Goal: Check status: Check status

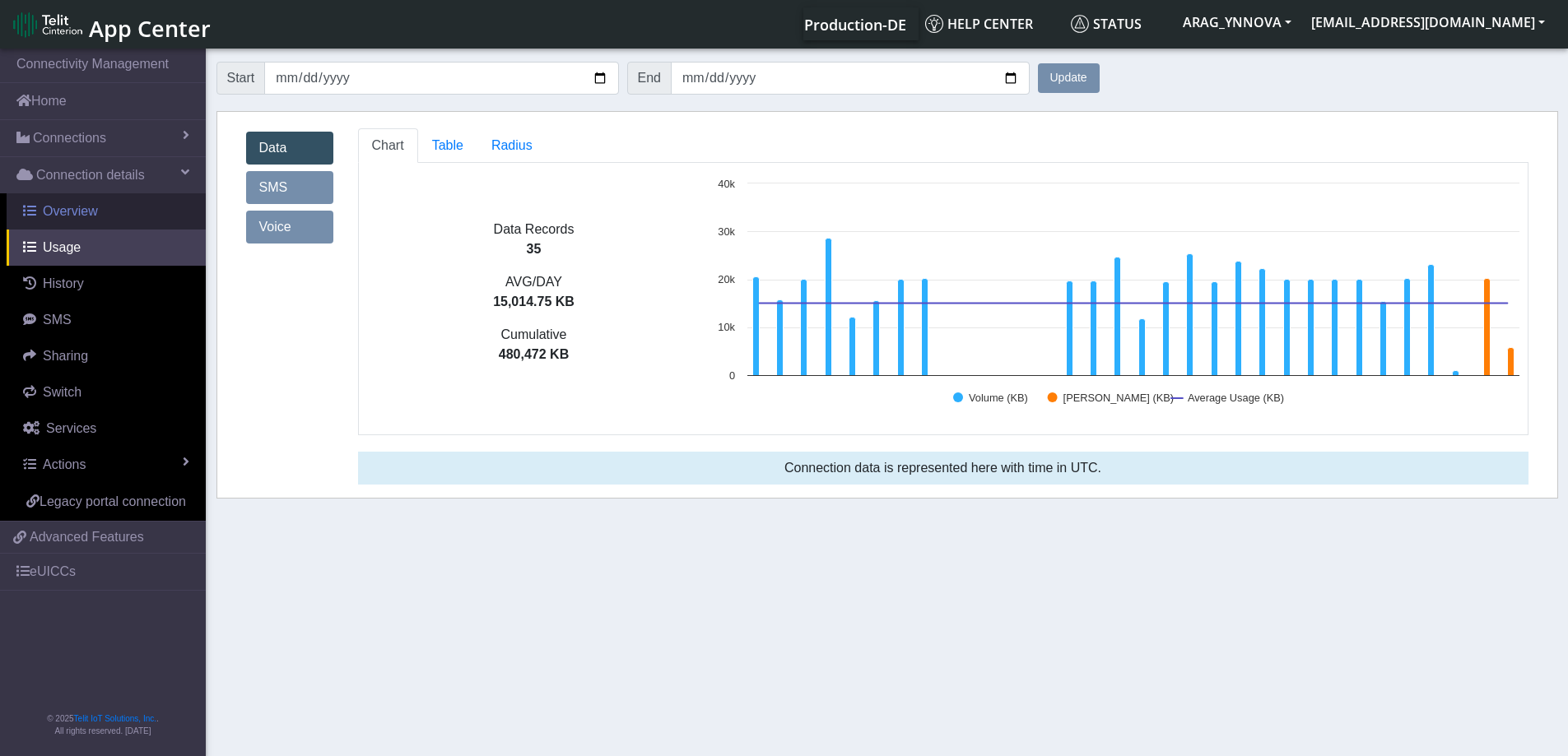
click at [105, 203] on link "Overview" at bounding box center [106, 212] width 199 height 37
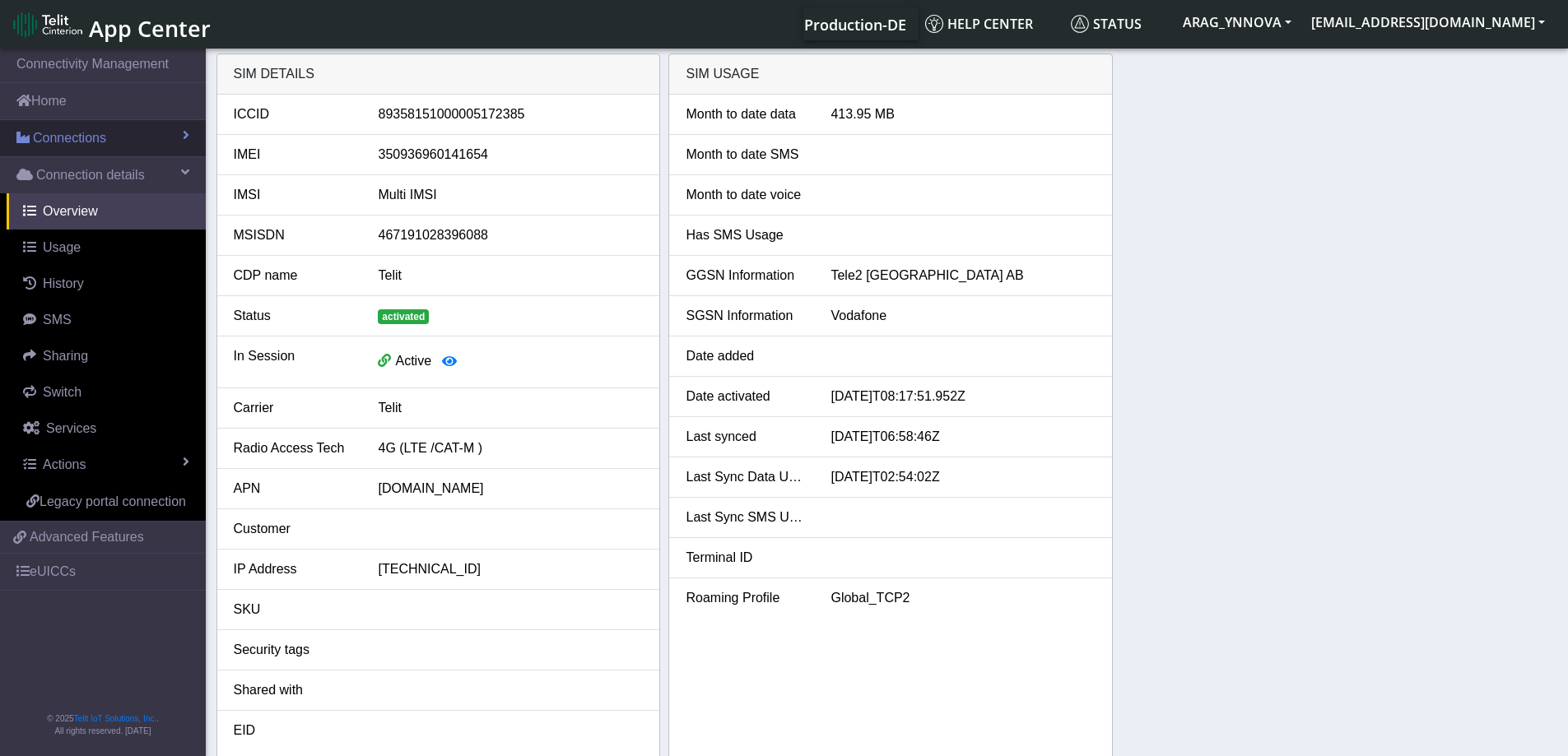
click at [103, 150] on link "Connections" at bounding box center [102, 139] width 205 height 37
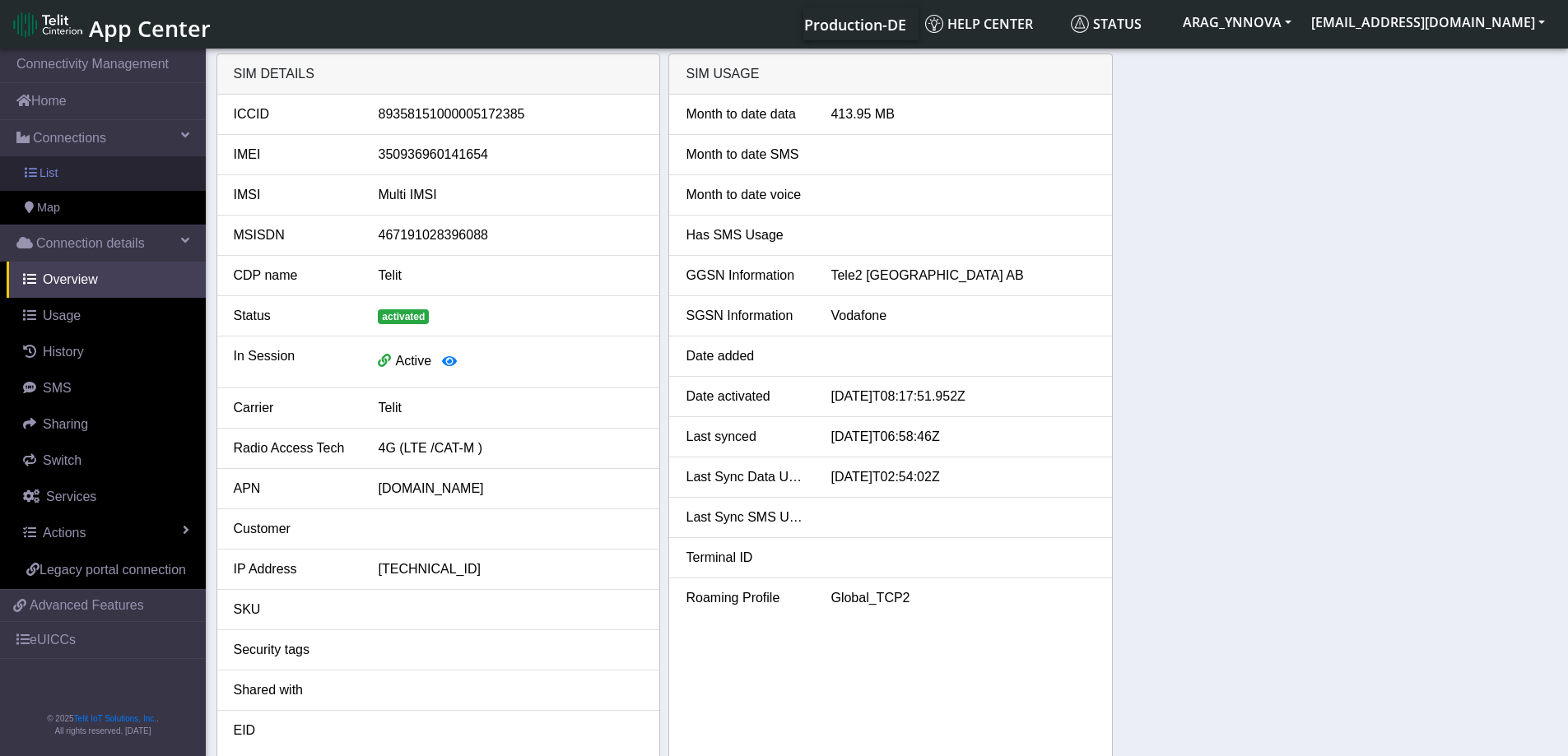
click at [109, 174] on link "List" at bounding box center [102, 173] width 205 height 35
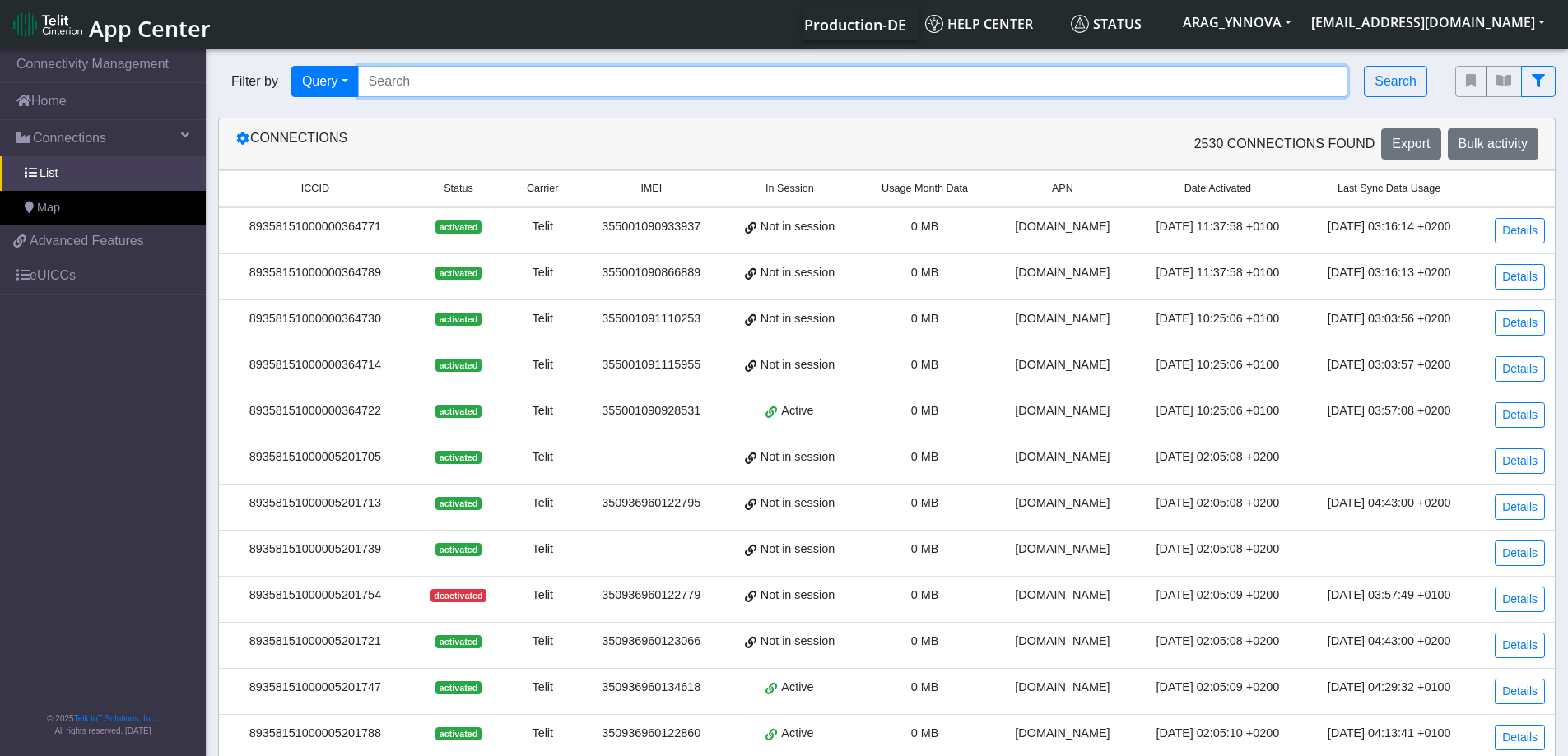
click at [429, 88] on input "Search..." at bounding box center [853, 81] width 990 height 31
paste input "89358151000008912829"
type input "89358151000008912829"
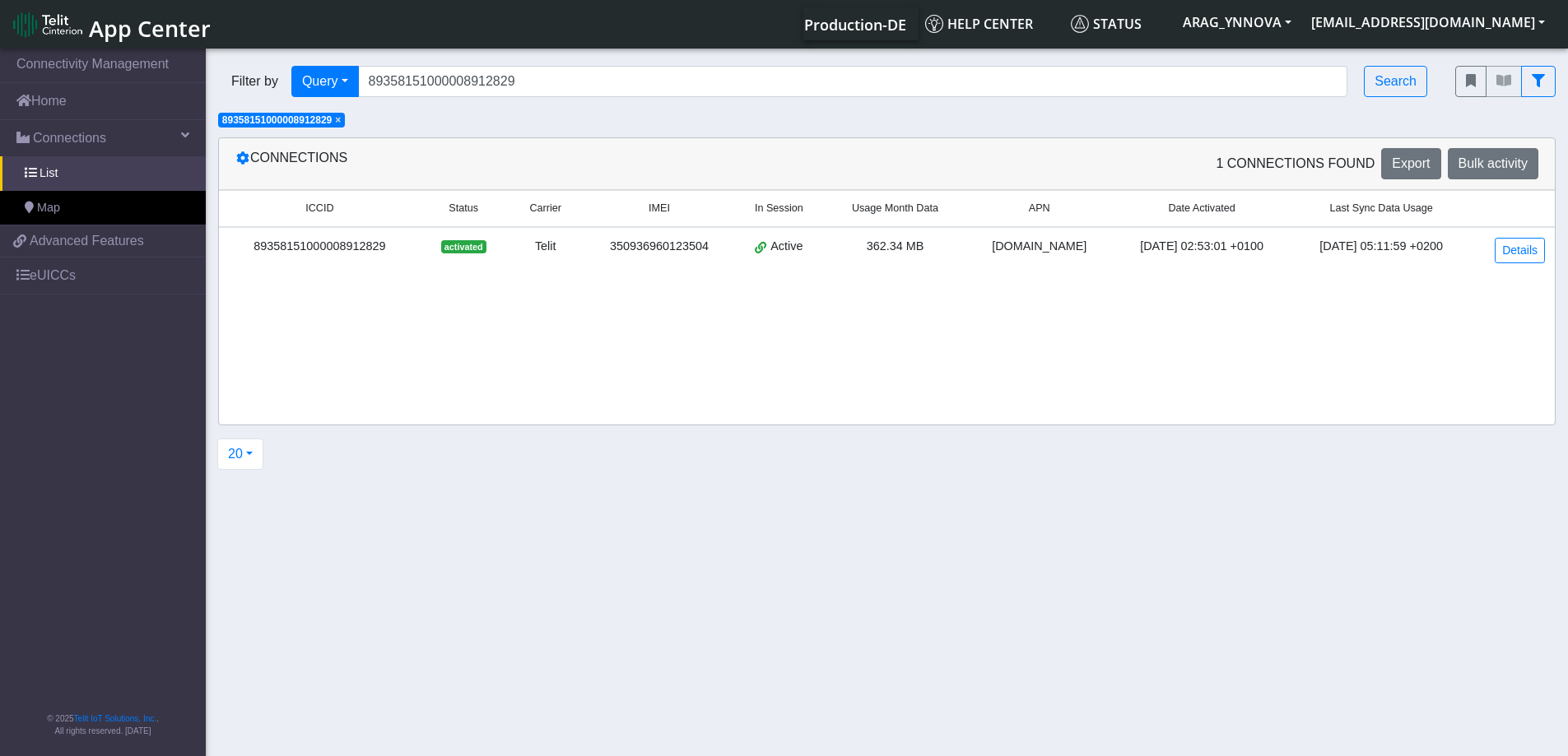
click at [658, 245] on div "350936960123504" at bounding box center [659, 247] width 130 height 18
copy div "350936960123504"
click at [1519, 250] on link "Details" at bounding box center [1520, 250] width 50 height 26
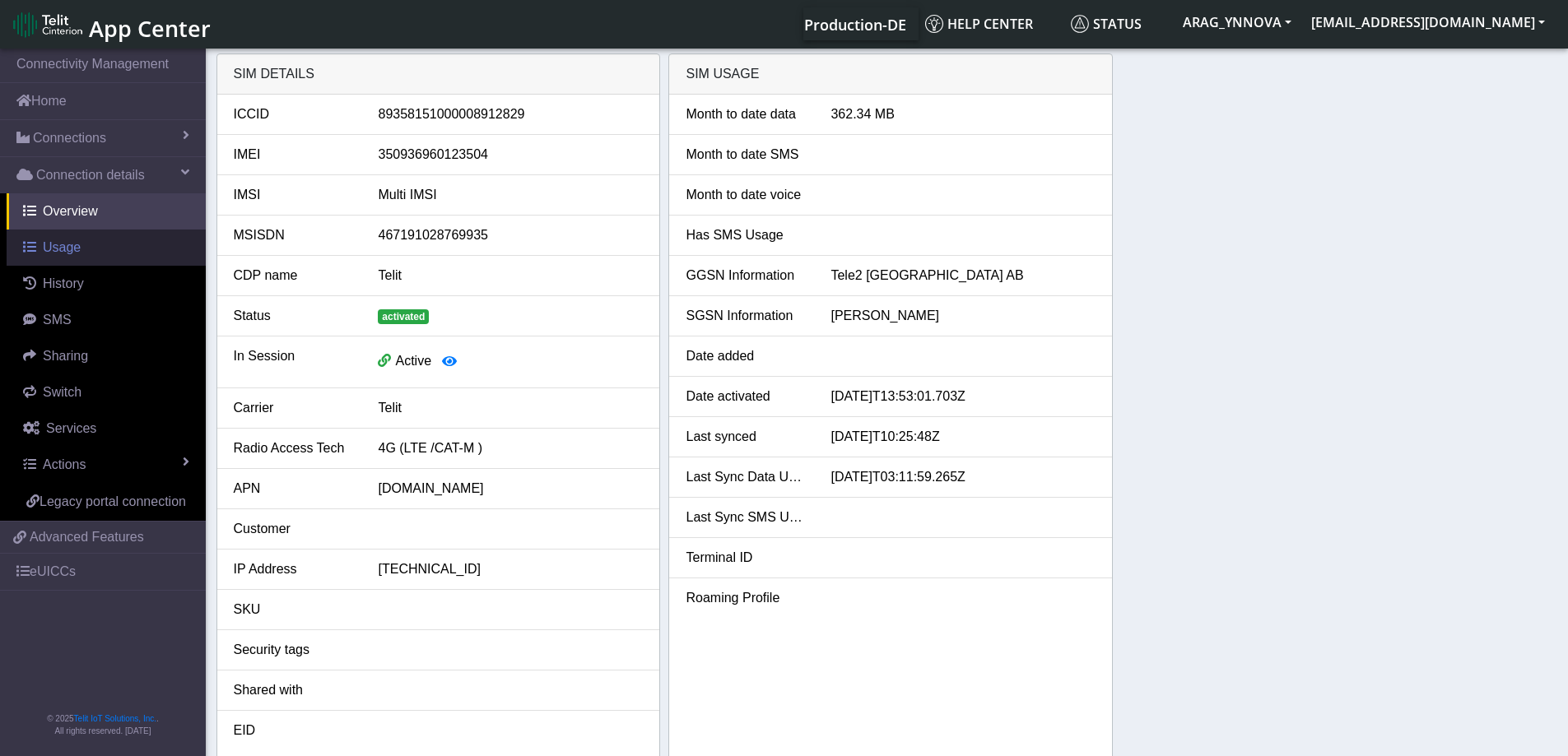
click at [48, 248] on span "Usage" at bounding box center [61, 247] width 37 height 14
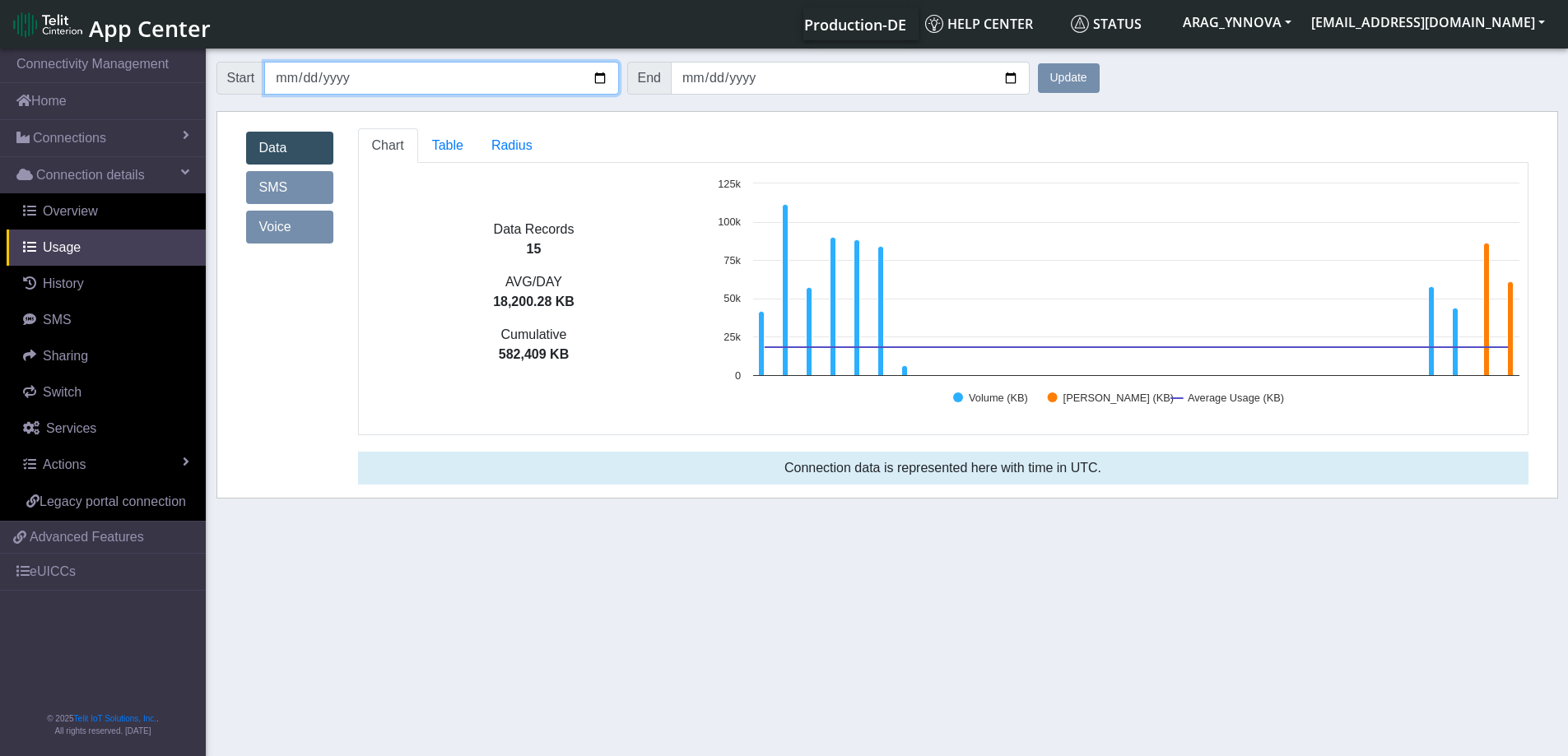
click at [597, 80] on input "[DATE]" at bounding box center [441, 79] width 354 height 33
click at [1071, 79] on button "Update" at bounding box center [1069, 78] width 62 height 29
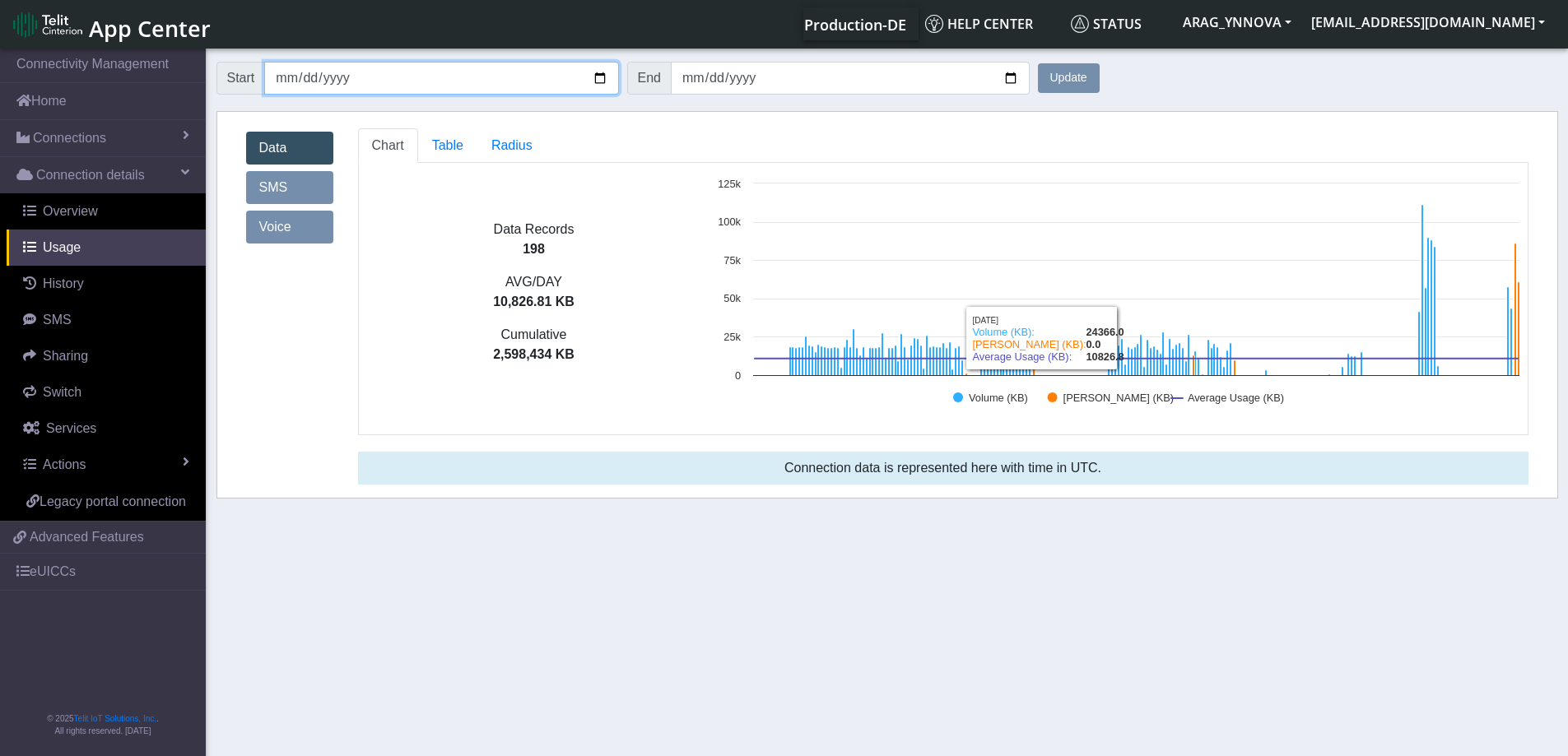
click at [597, 80] on input "[DATE]" at bounding box center [441, 79] width 354 height 33
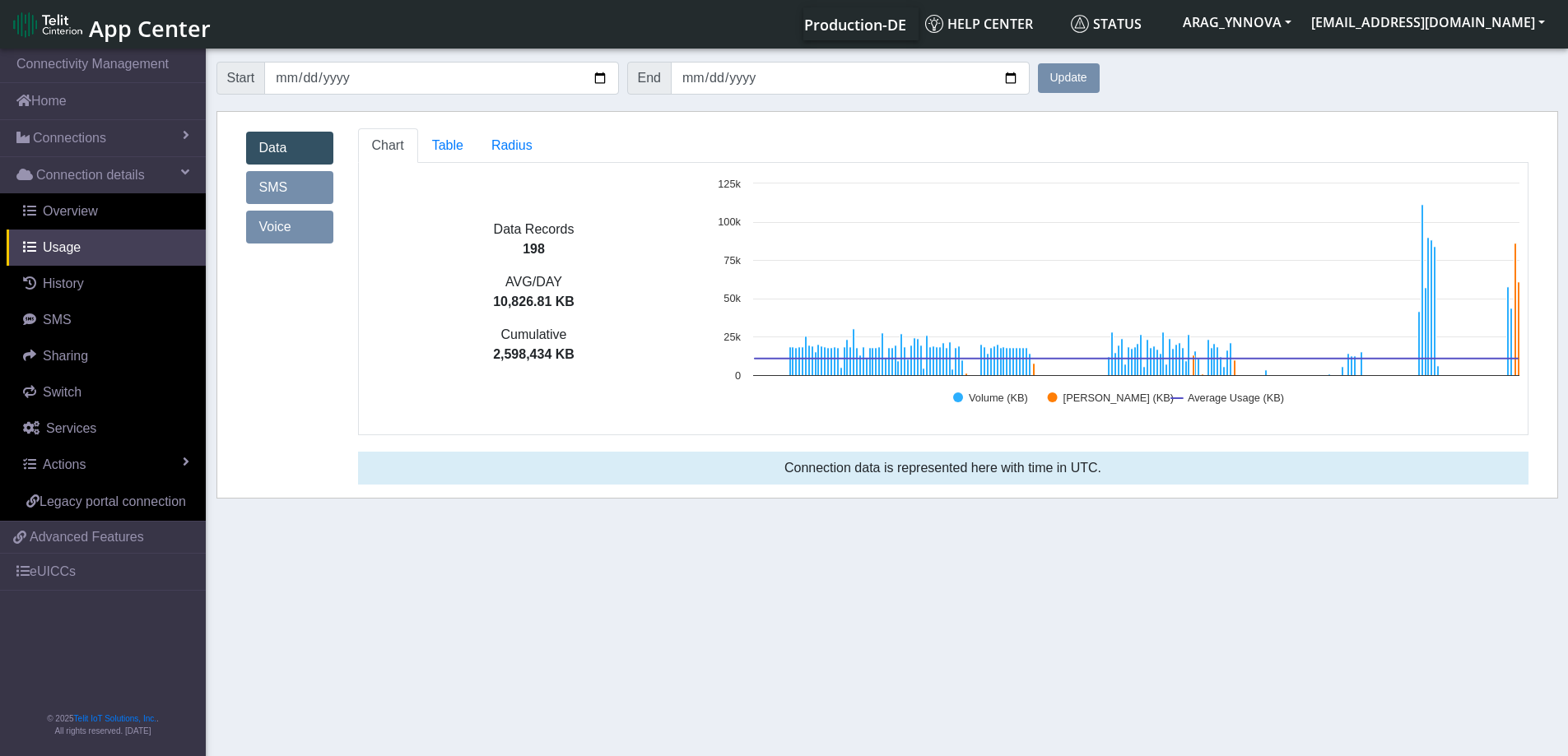
click at [1069, 71] on button "Update" at bounding box center [1069, 78] width 62 height 29
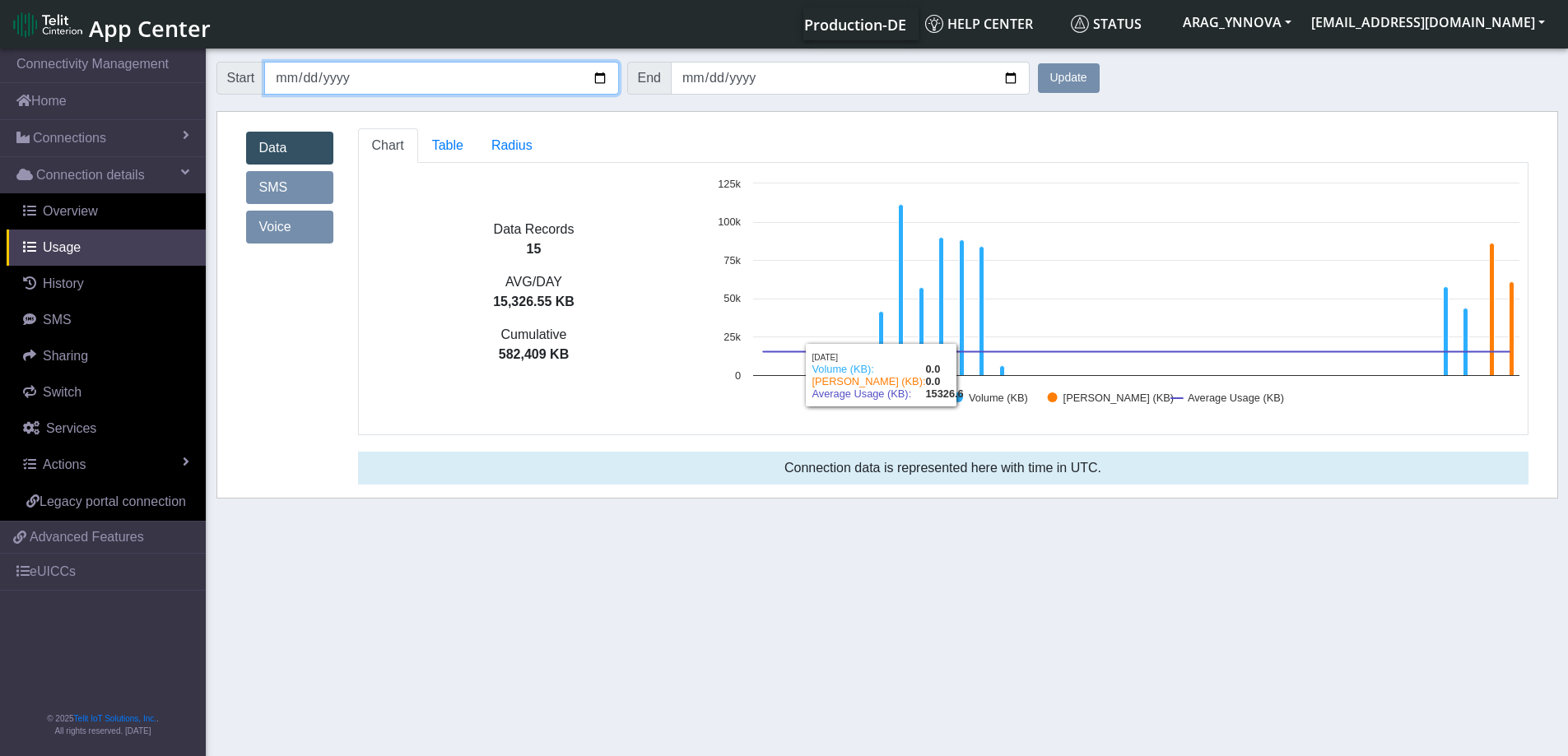
click at [601, 70] on input "[DATE]" at bounding box center [441, 79] width 354 height 33
type input "[DATE]"
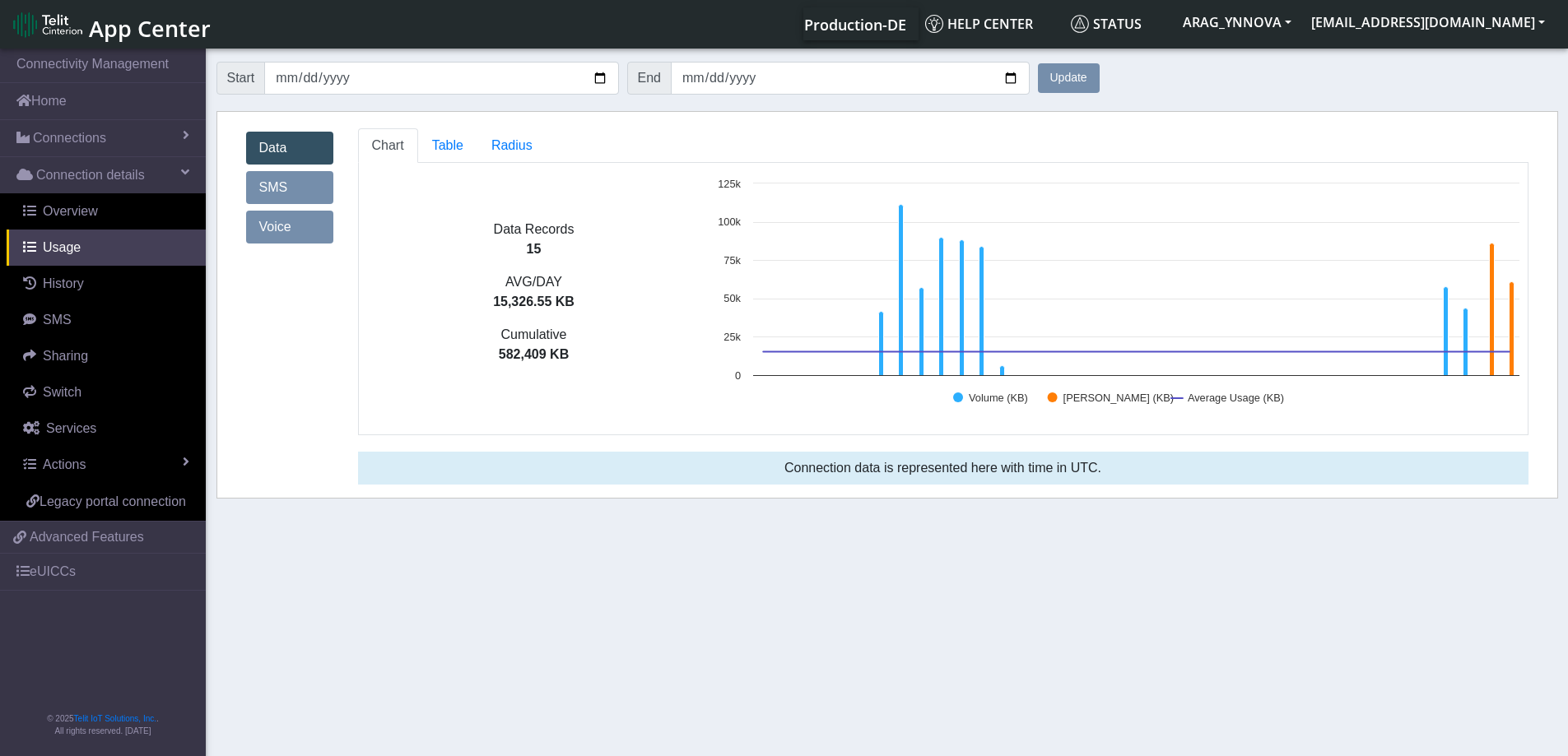
click at [1080, 71] on button "Update" at bounding box center [1069, 78] width 62 height 29
